Goal: Information Seeking & Learning: Learn about a topic

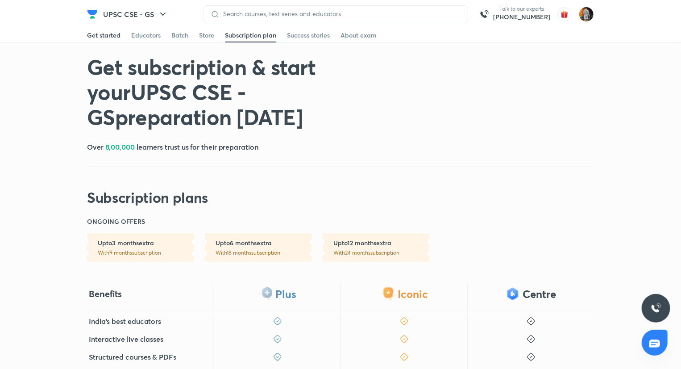
click at [89, 39] on div "Get started" at bounding box center [103, 35] width 33 height 9
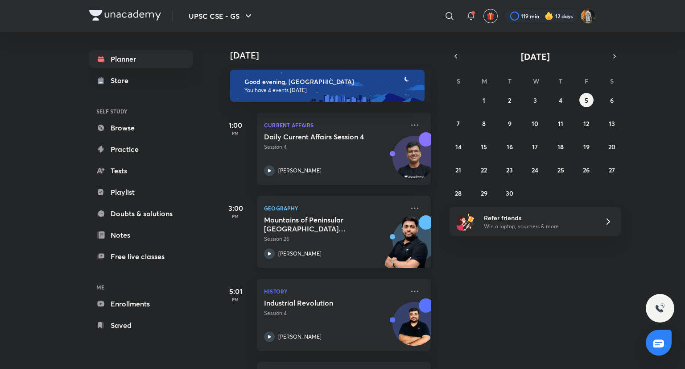
click at [338, 215] on h5 "Mountains of Peninsular [GEOGRAPHIC_DATA] through Maps" at bounding box center [319, 224] width 111 height 18
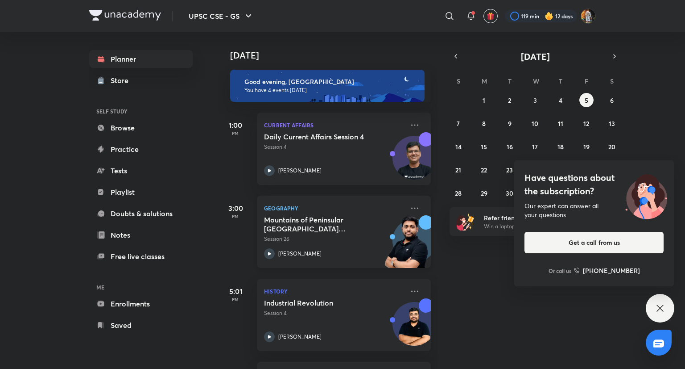
click at [301, 260] on div "Geography Mountains of Peninsular [GEOGRAPHIC_DATA] through Maps Session 26 [PE…" at bounding box center [344, 231] width 174 height 72
